Goal: Information Seeking & Learning: Learn about a topic

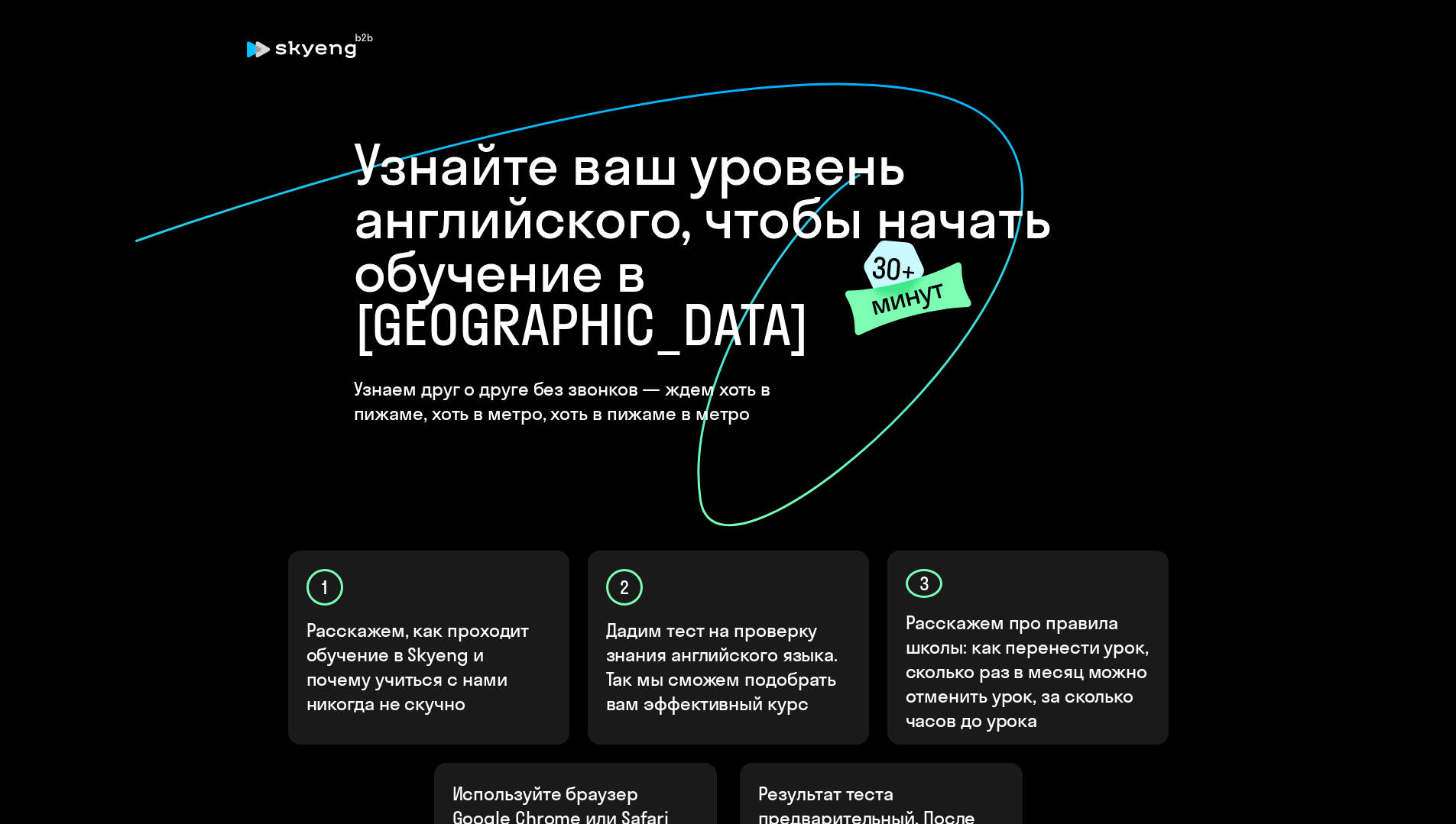
click at [348, 262] on icon at bounding box center [580, 305] width 892 height 446
click at [860, 361] on div "Узнайте ваш уровень английского, чтобы начать обучение в [GEOGRAPHIC_DATA] Узна…" at bounding box center [728, 282] width 749 height 287
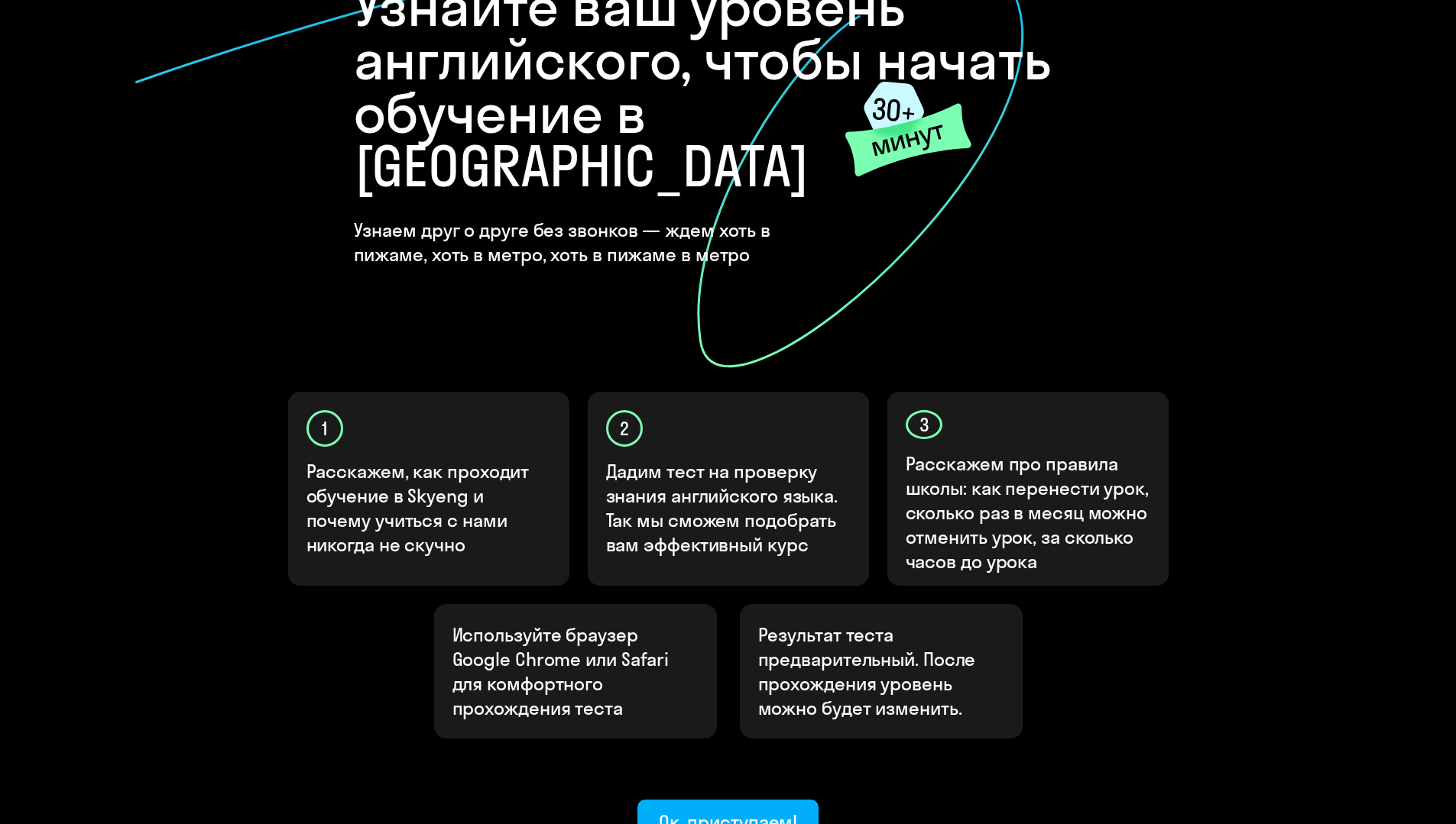
scroll to position [279, 0]
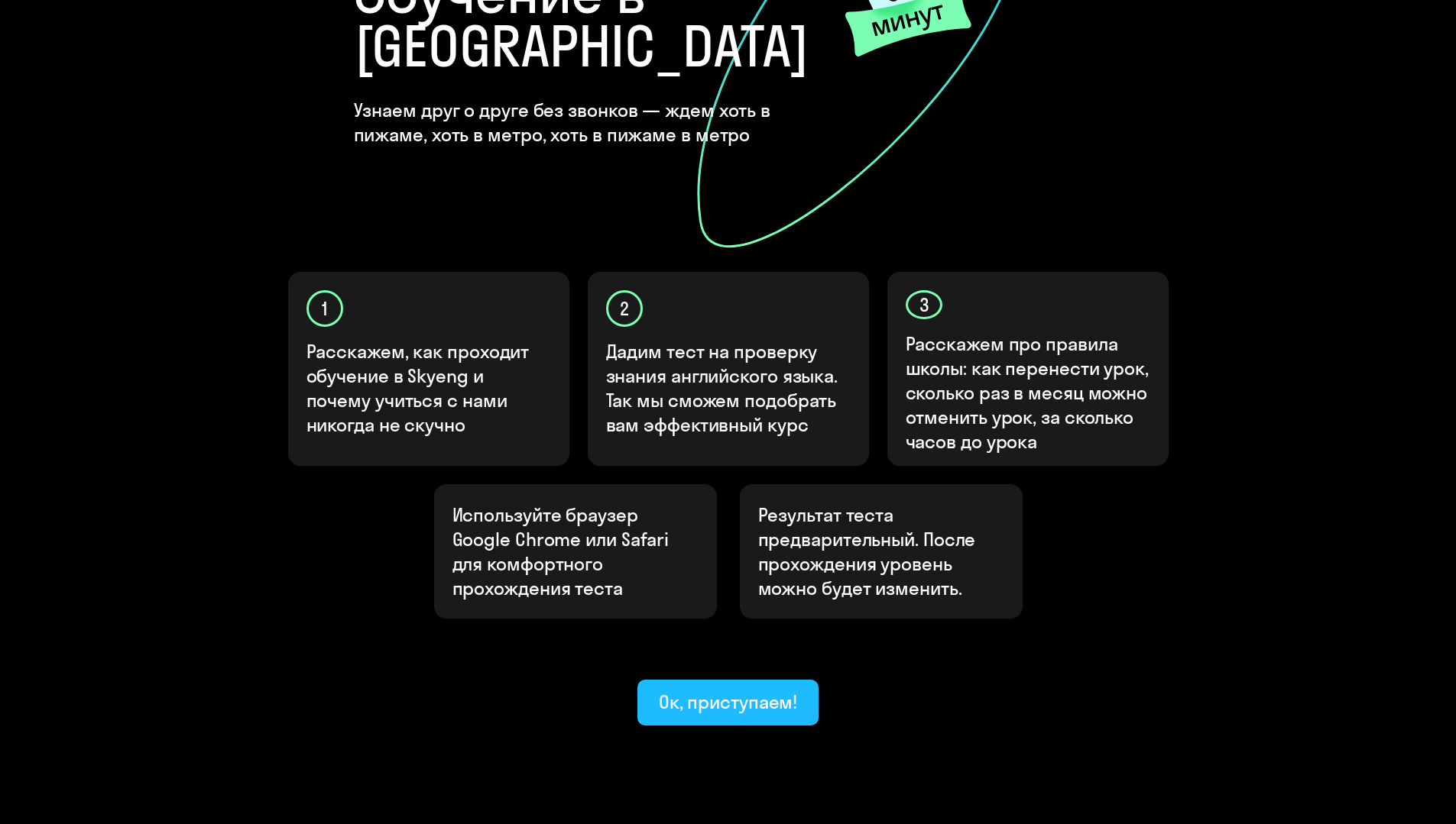
click at [709, 680] on button "Ок, приступаем!" at bounding box center [728, 703] width 182 height 46
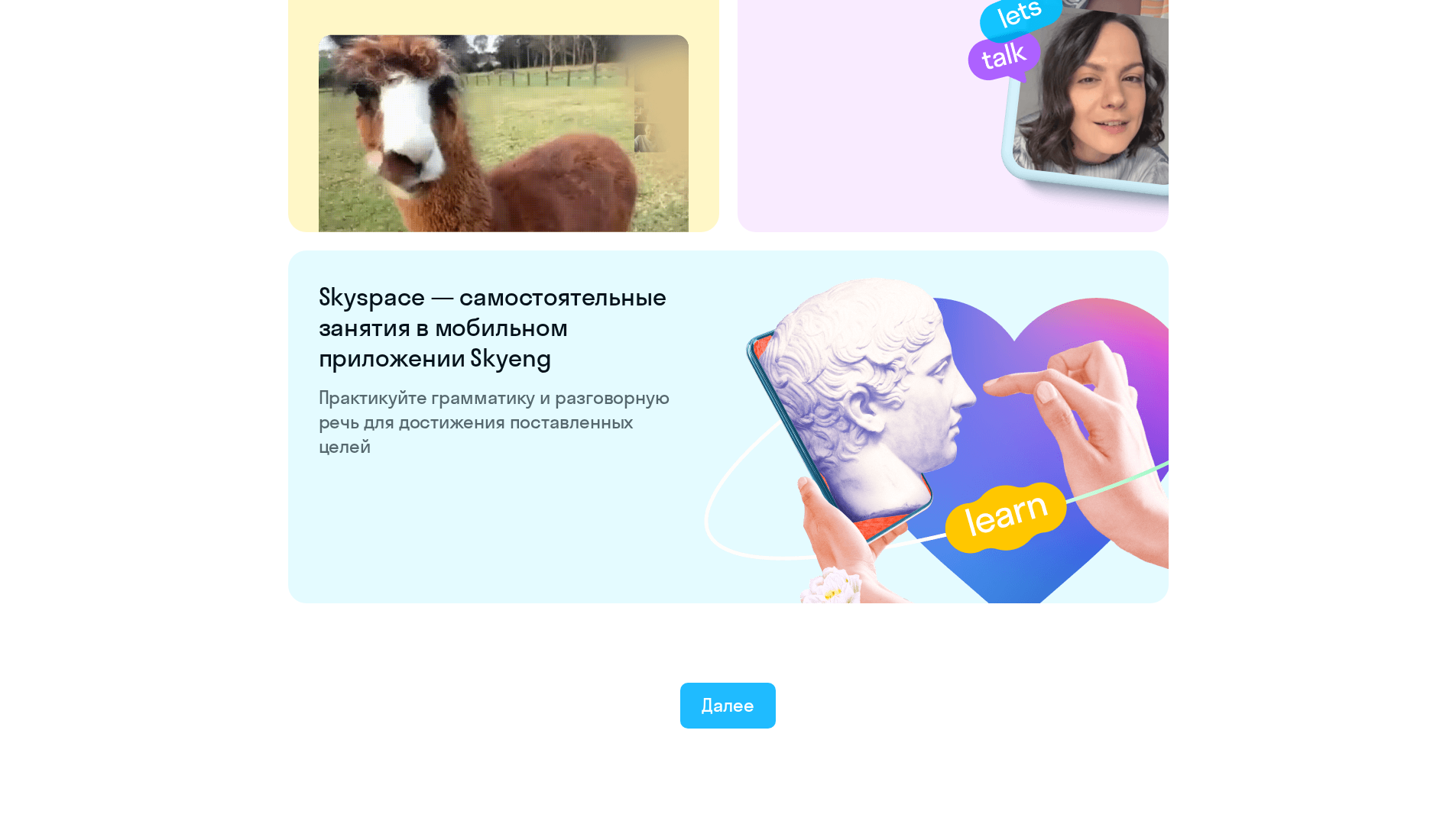
scroll to position [2717, 0]
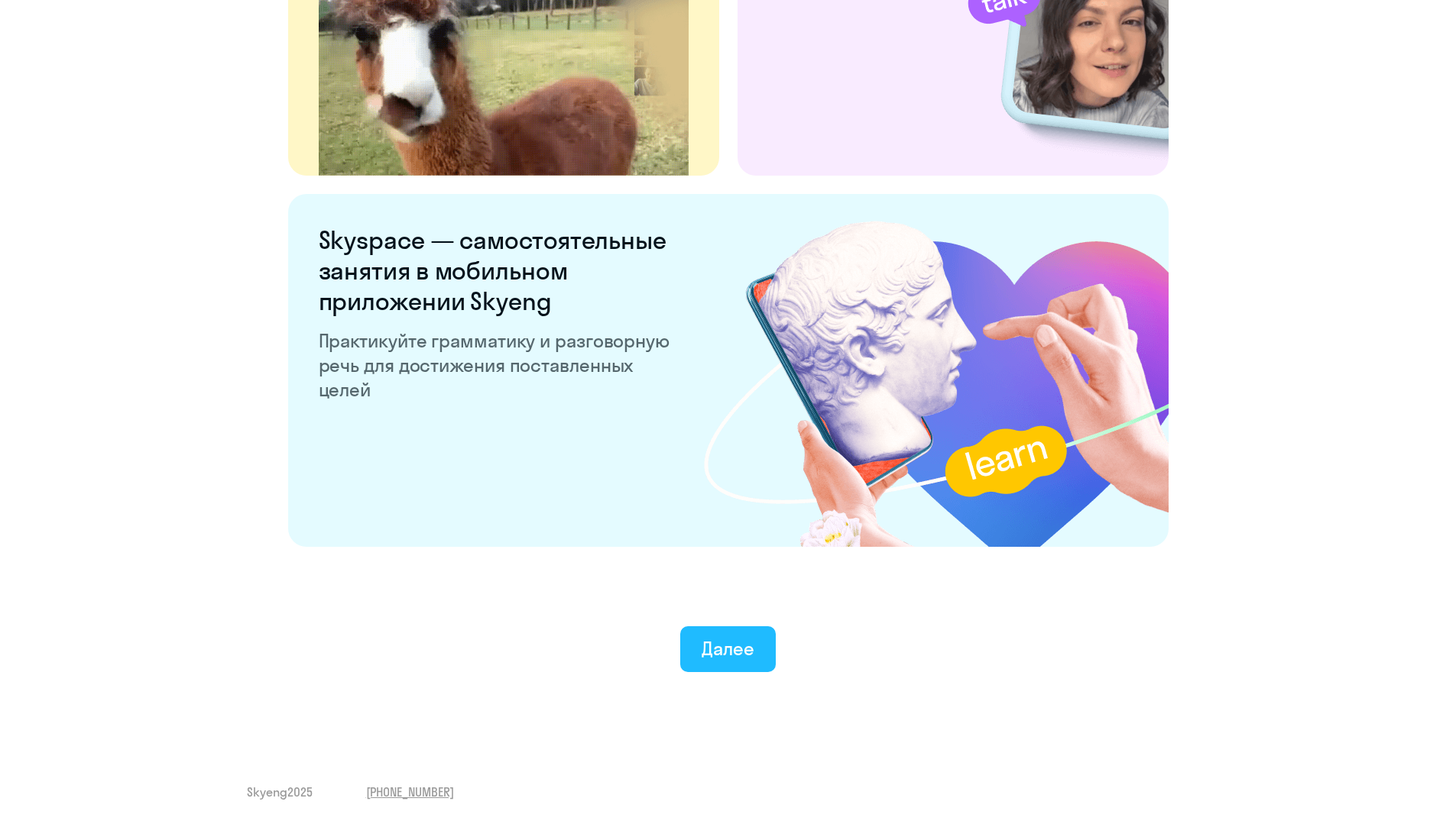
click at [741, 647] on div "Далее" at bounding box center [728, 649] width 53 height 25
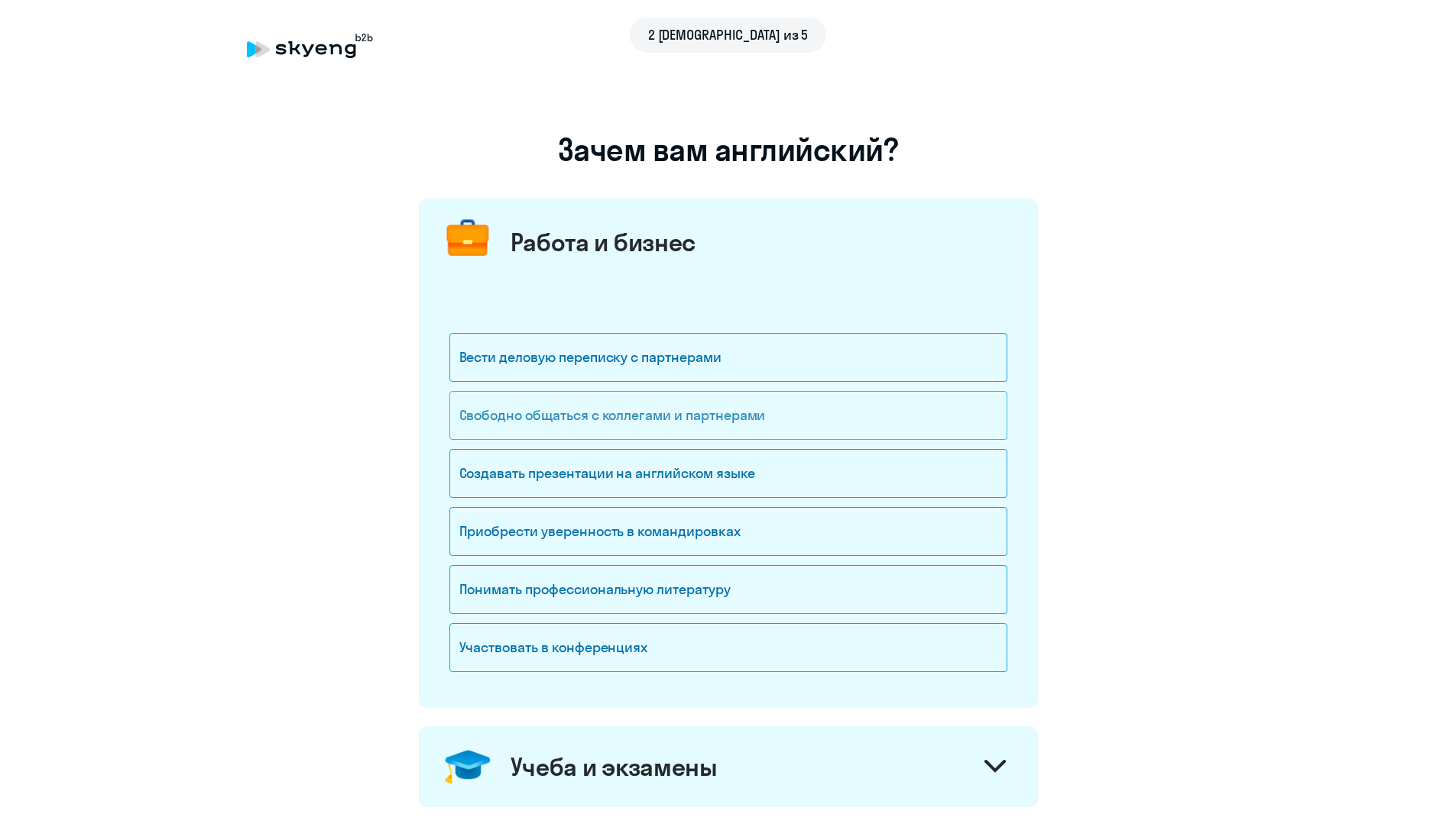
click at [605, 421] on div "Свободно общаться с коллегами и партнерами" at bounding box center [728, 416] width 558 height 49
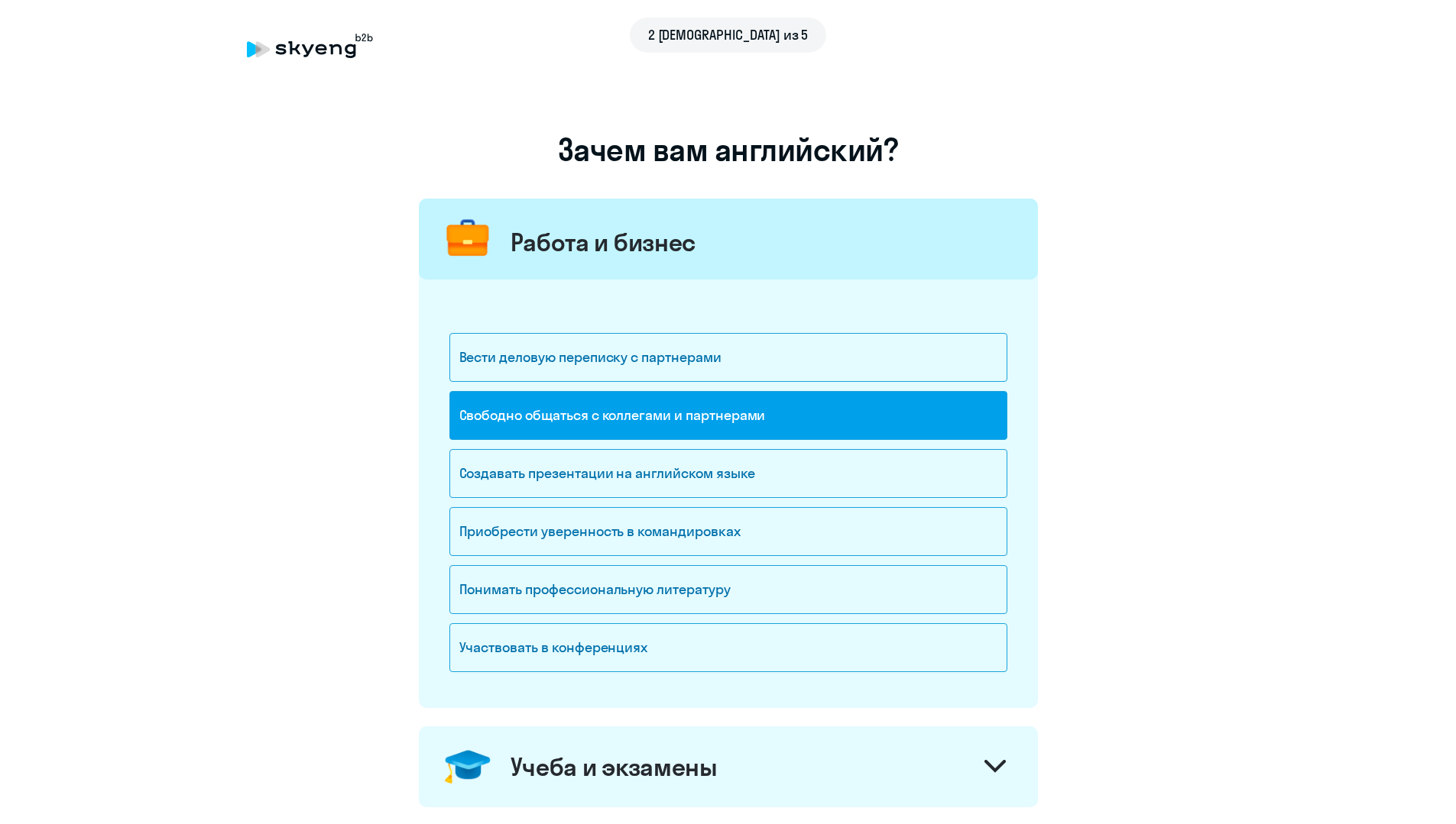
scroll to position [382, 0]
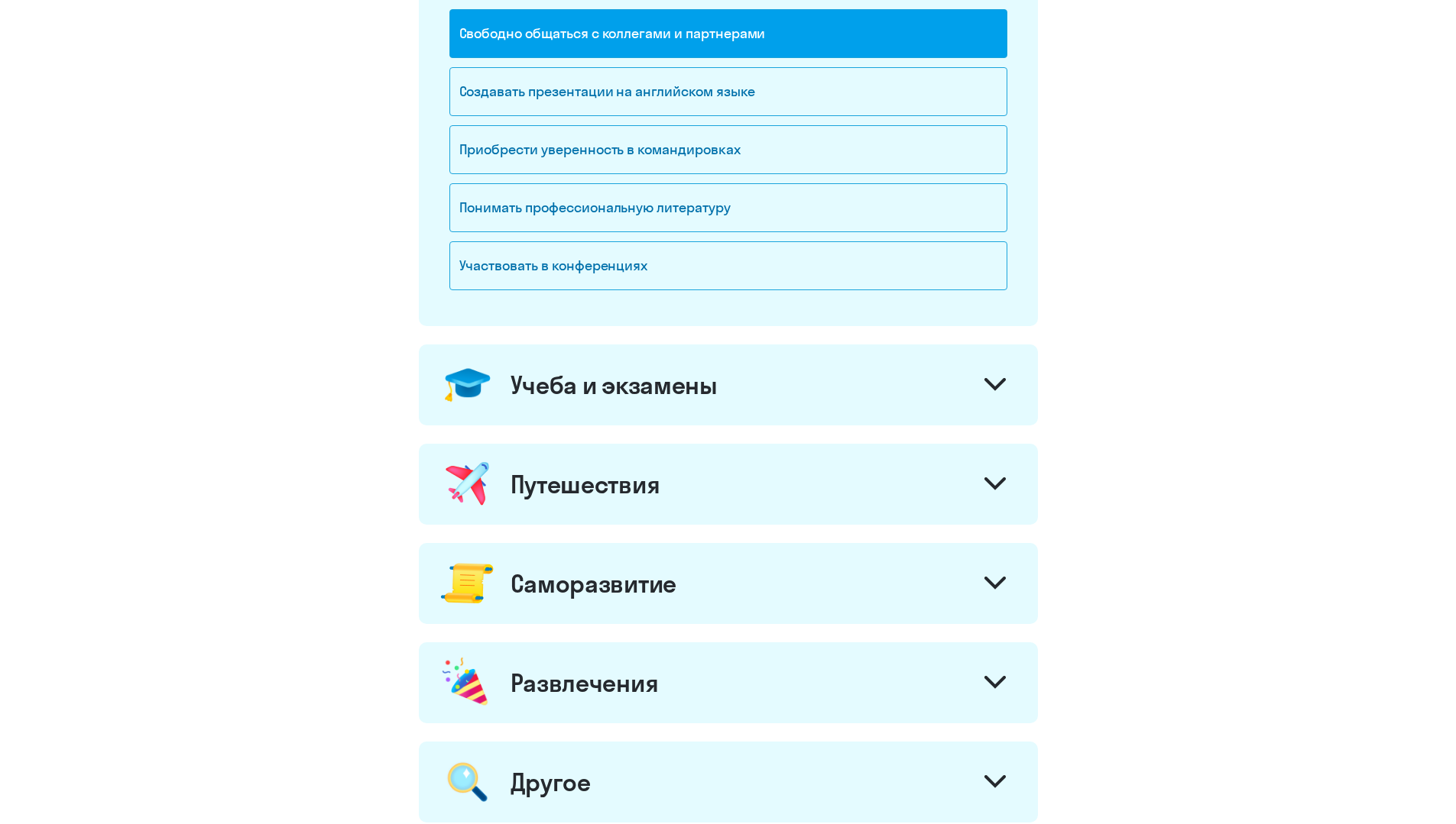
click at [593, 489] on div "Путешествия" at bounding box center [585, 484] width 149 height 30
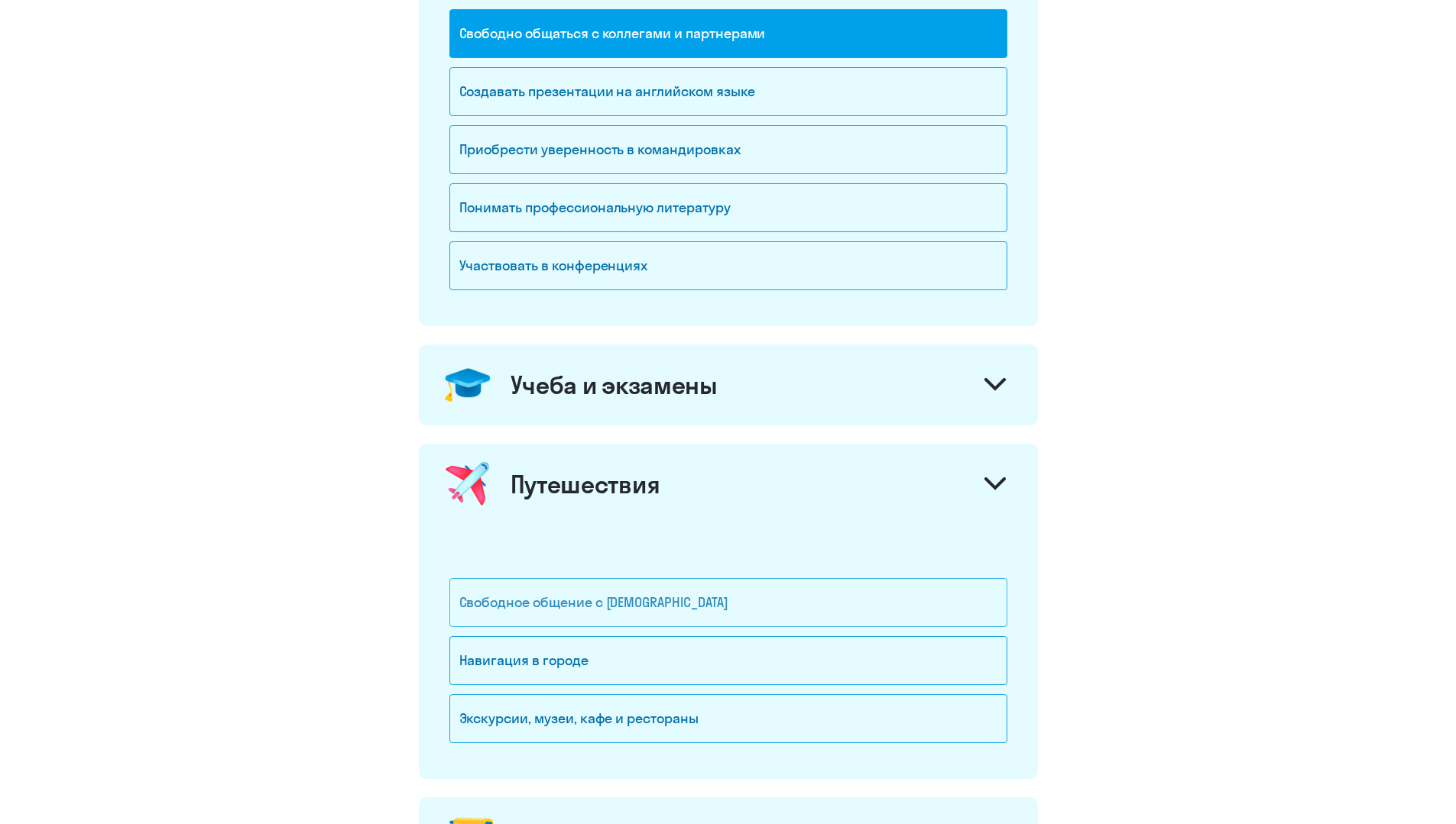
click at [534, 598] on div "Свободное общение с [DEMOGRAPHIC_DATA]" at bounding box center [728, 603] width 558 height 49
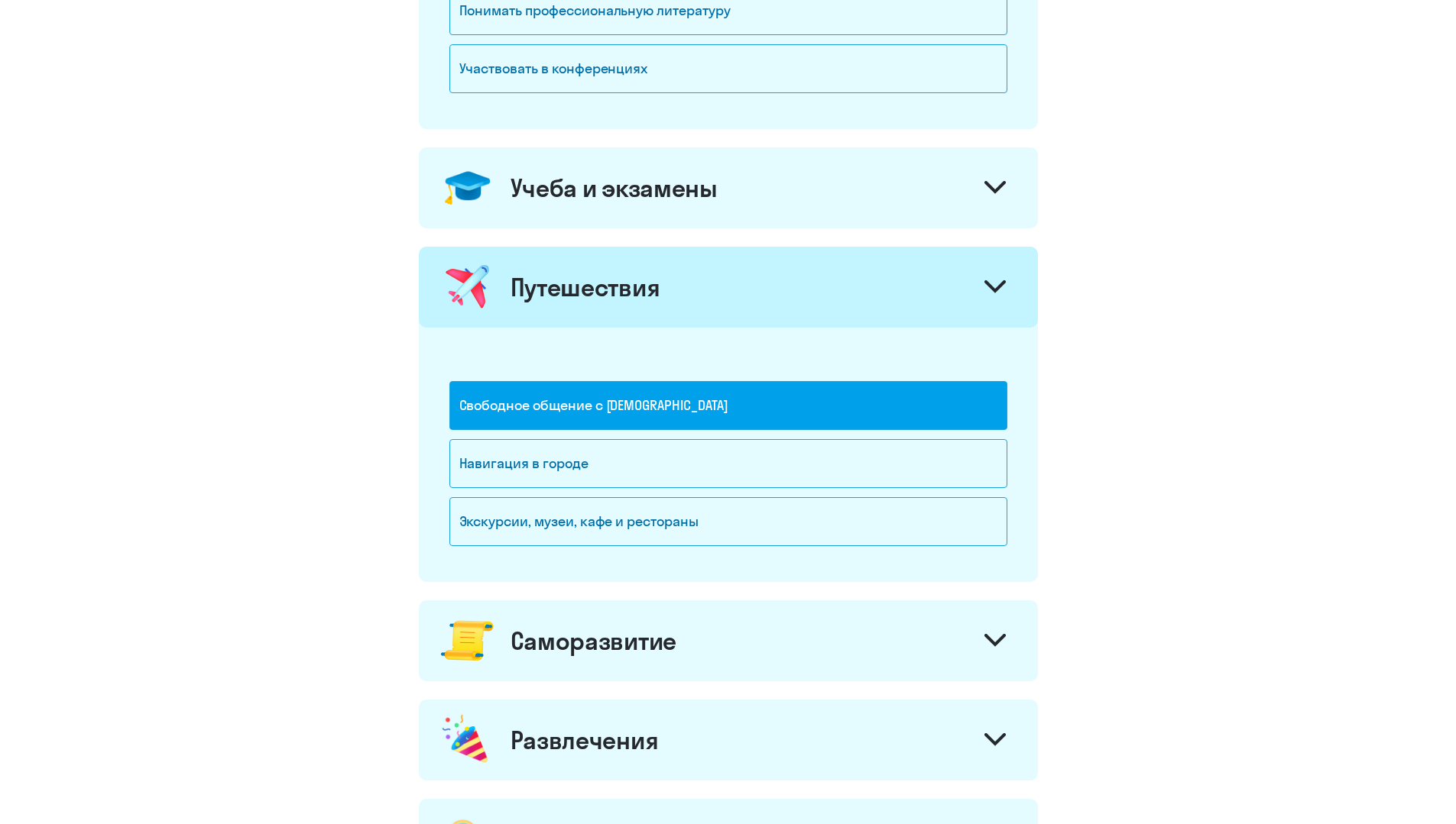
scroll to position [840, 0]
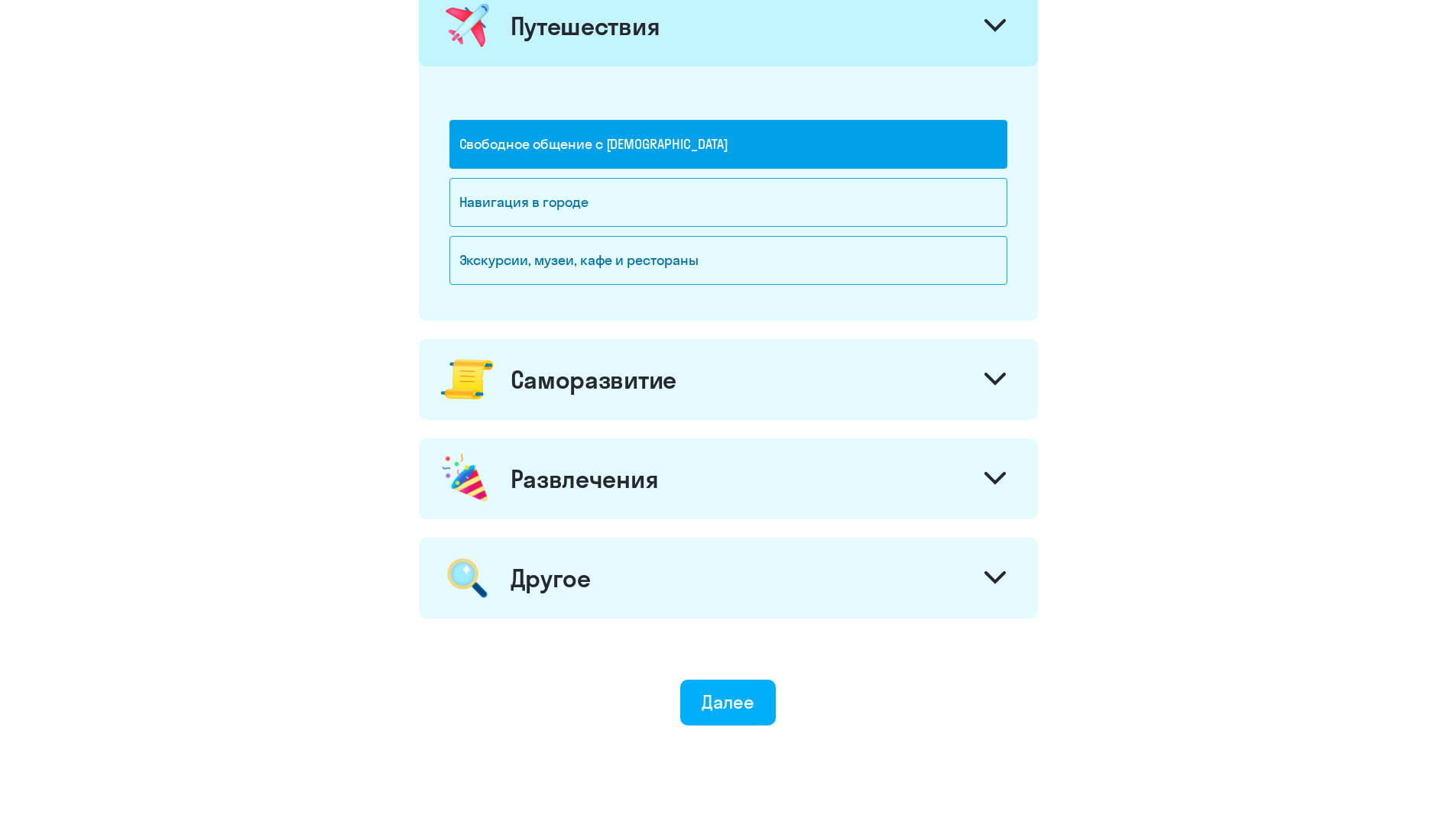
click at [560, 493] on div "Развлечения" at bounding box center [584, 479] width 148 height 30
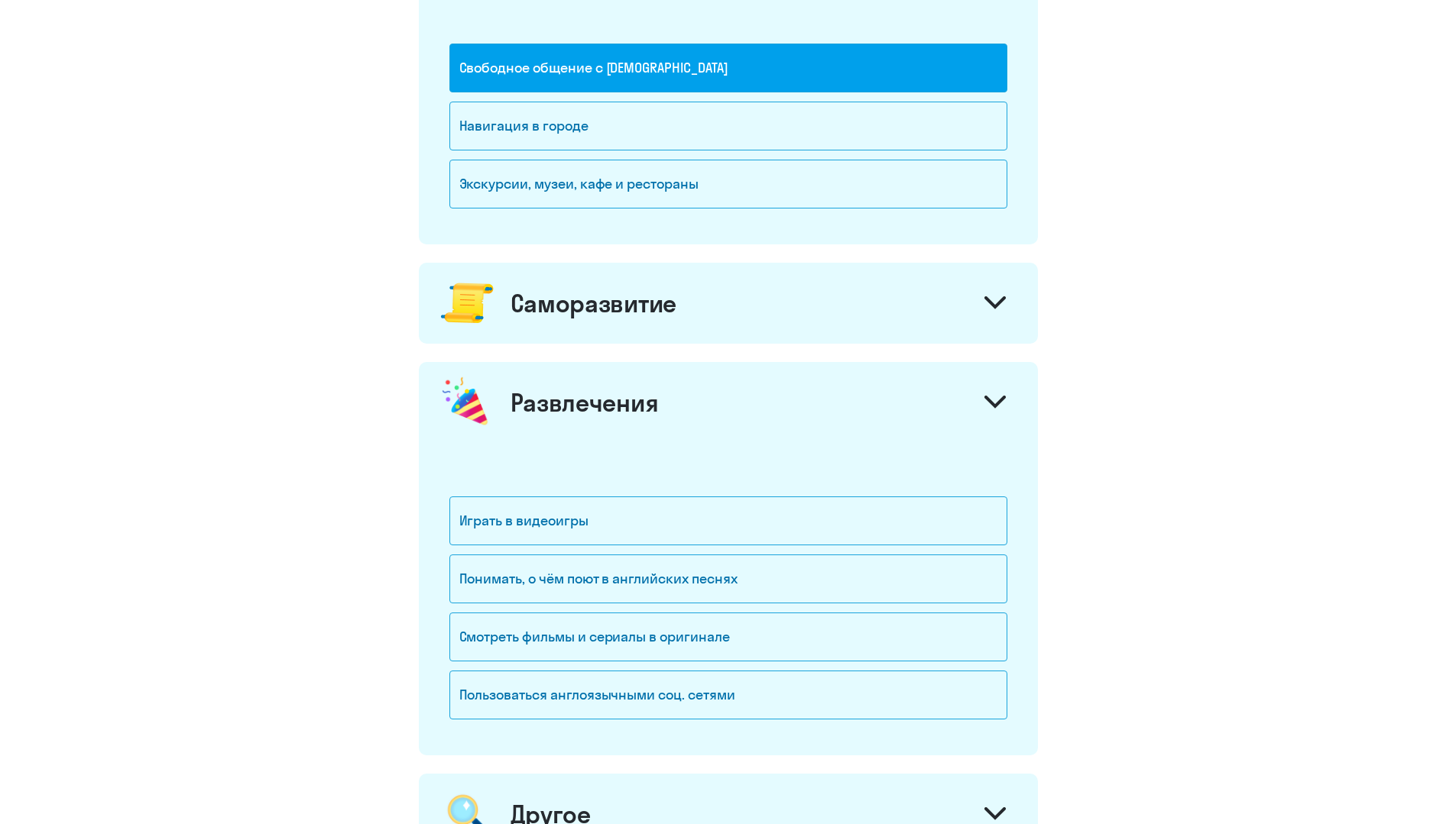
scroll to position [1146, 0]
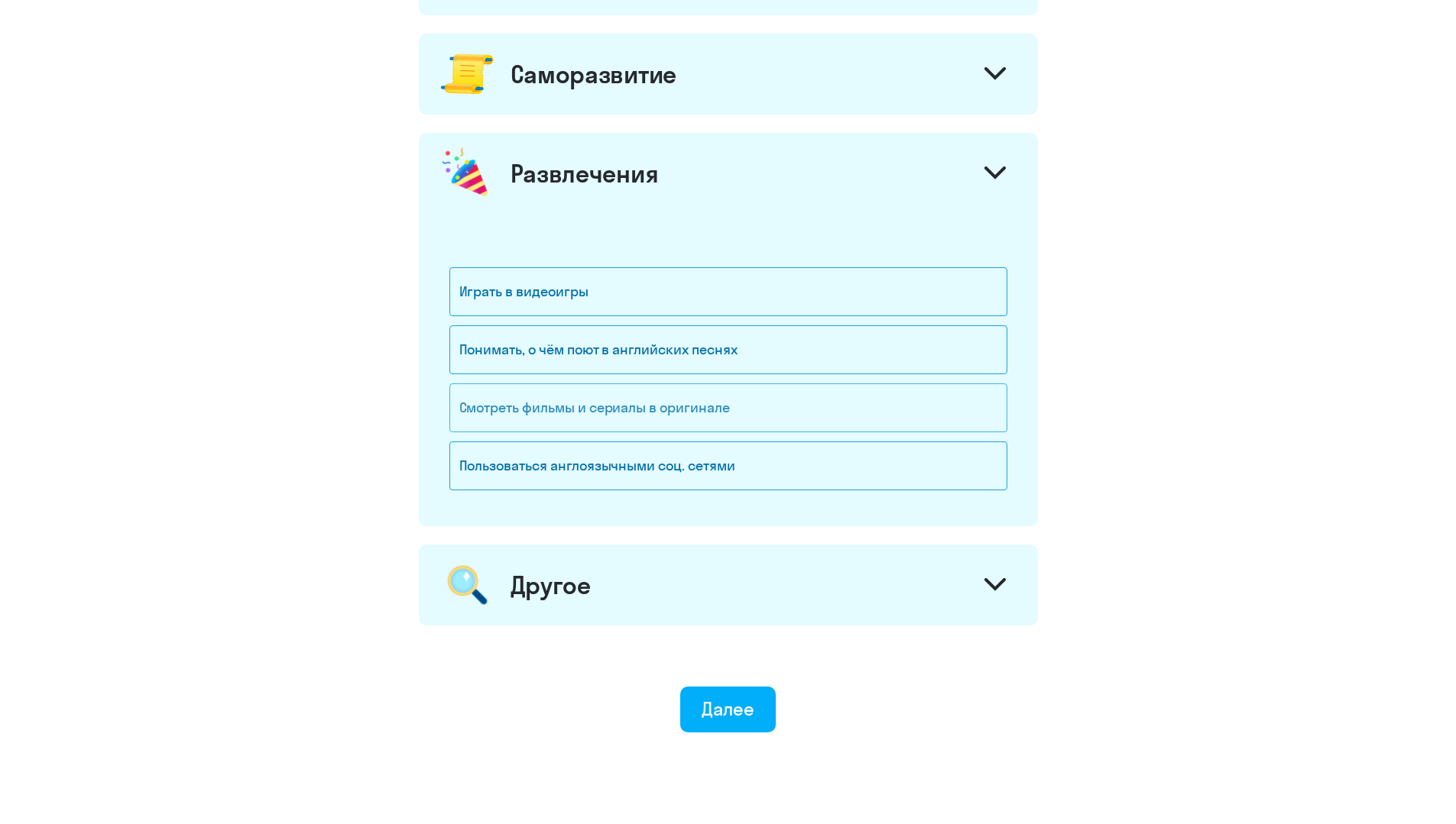
drag, startPoint x: 546, startPoint y: 413, endPoint x: 553, endPoint y: 425, distance: 13.9
click at [549, 419] on div "Смотреть фильмы и сериалы в оригинале" at bounding box center [728, 408] width 558 height 49
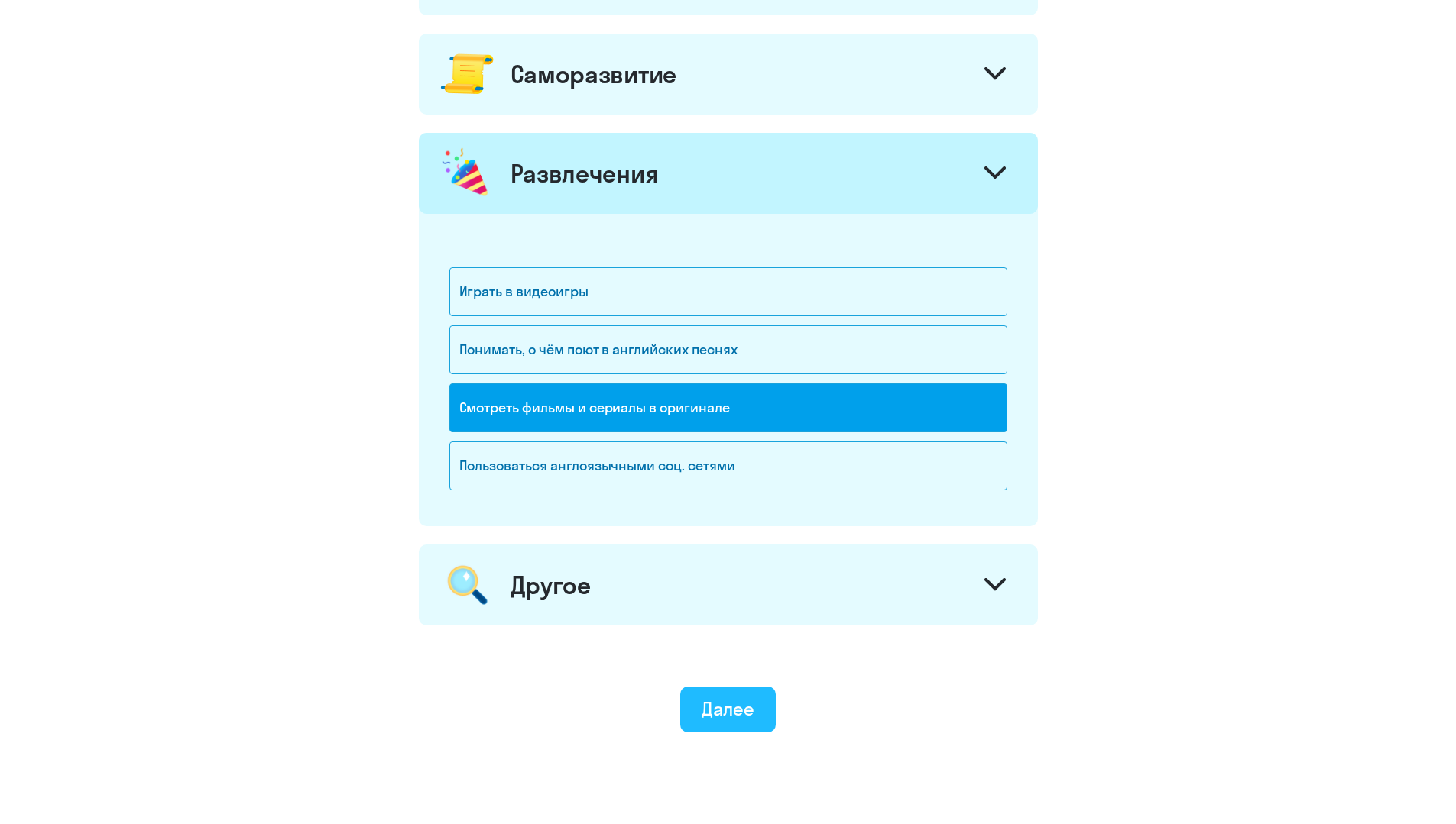
click at [722, 705] on div "Далее" at bounding box center [728, 709] width 53 height 25
